Goal: Find specific page/section: Find specific page/section

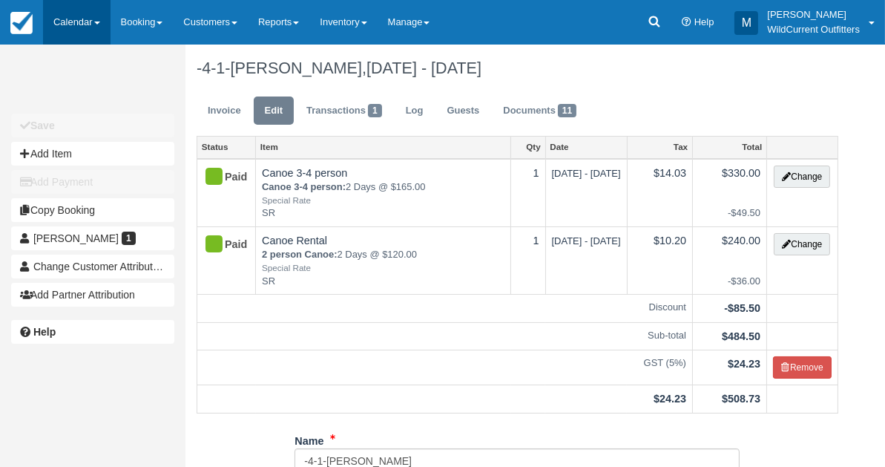
click at [75, 11] on link "Calendar" at bounding box center [77, 22] width 68 height 45
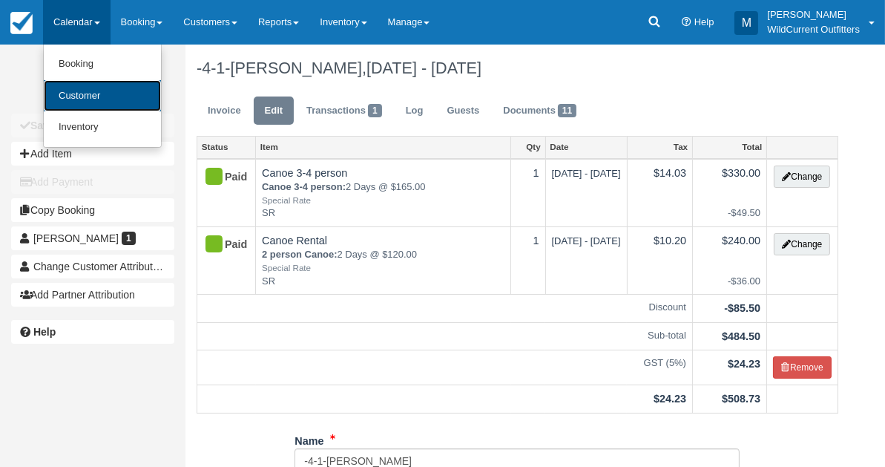
click at [70, 88] on link "Customer" at bounding box center [102, 96] width 117 height 32
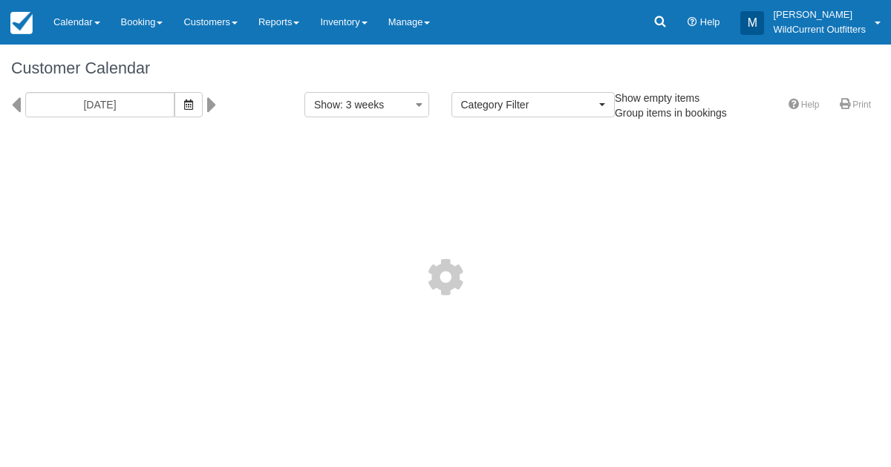
select select
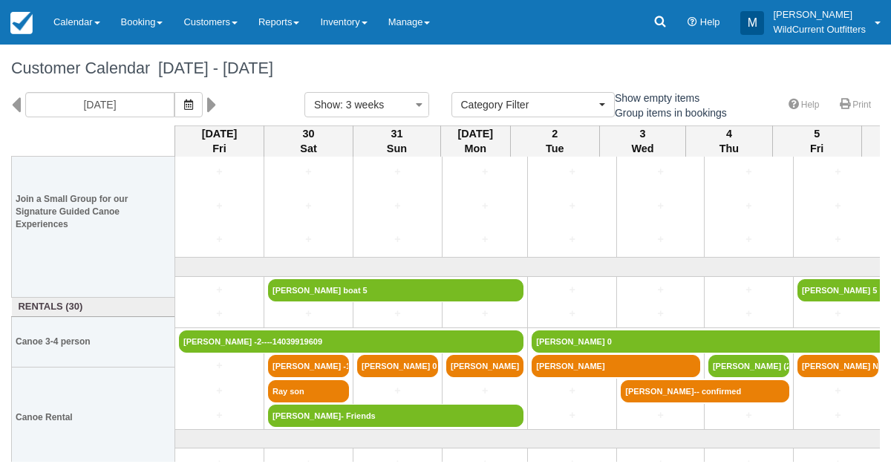
scroll to position [206, 0]
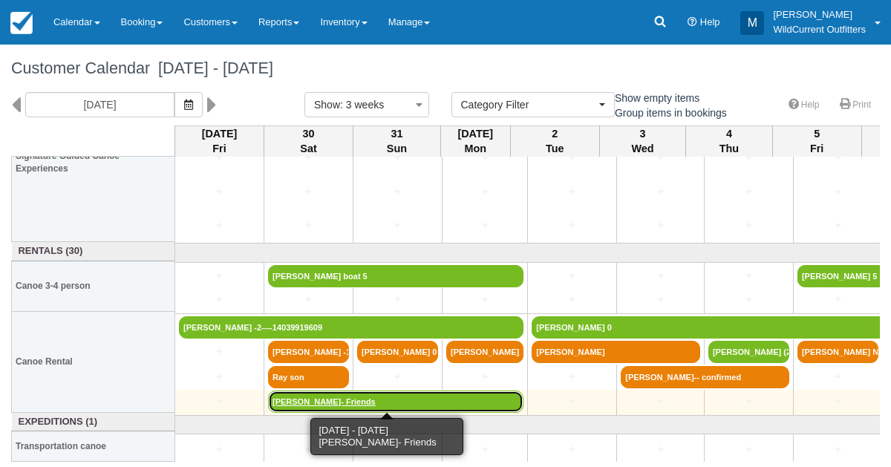
click at [318, 396] on link "Geoff Vogan- Friends" at bounding box center [395, 401] width 255 height 22
